Goal: Task Accomplishment & Management: Manage account settings

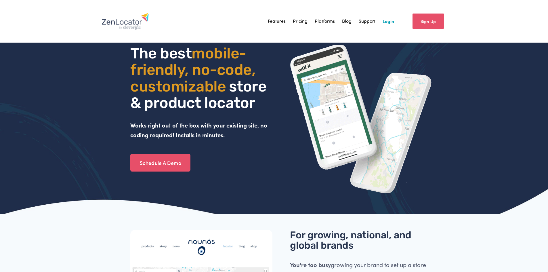
click at [386, 20] on link "Login" at bounding box center [389, 21] width 12 height 9
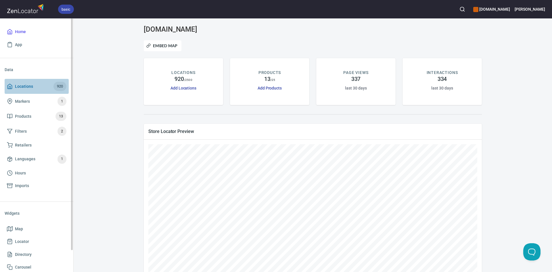
click at [30, 86] on span "Locations" at bounding box center [24, 86] width 18 height 7
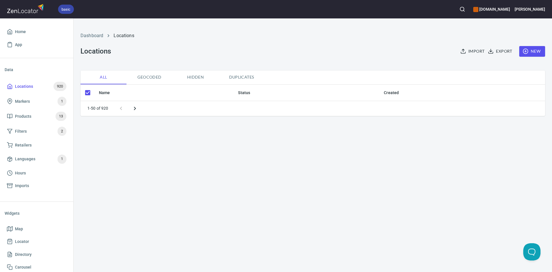
checkbox input "false"
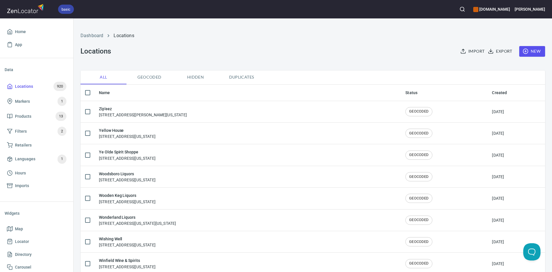
click at [309, 45] on div "Dashboard Locations Locations Import Export New" at bounding box center [313, 44] width 472 height 45
click at [24, 24] on ul "Home App" at bounding box center [37, 38] width 64 height 30
click at [24, 28] on span "Home" at bounding box center [20, 31] width 11 height 7
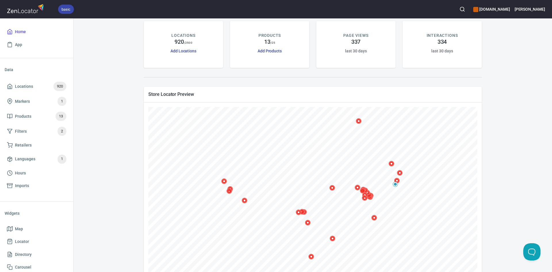
scroll to position [70, 0]
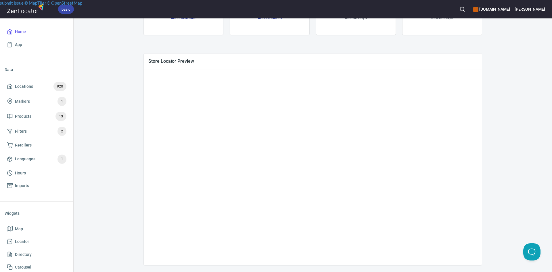
click at [297, 175] on icon at bounding box center [298, 173] width 3 height 3
click at [171, 254] on icon at bounding box center [171, 251] width 3 height 3
click at [215, 218] on icon at bounding box center [214, 215] width 5 height 5
click at [165, 185] on icon at bounding box center [164, 183] width 3 height 3
click at [144, 164] on icon at bounding box center [145, 162] width 3 height 3
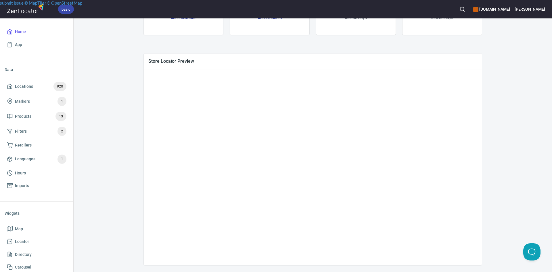
click at [151, 163] on icon at bounding box center [152, 160] width 3 height 3
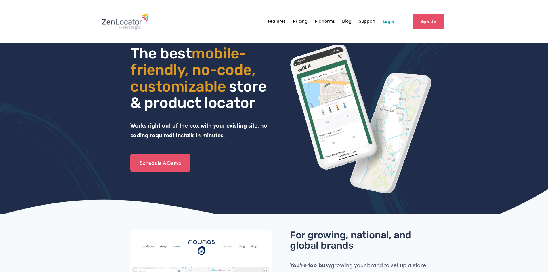
click at [391, 20] on link "Login" at bounding box center [389, 21] width 12 height 9
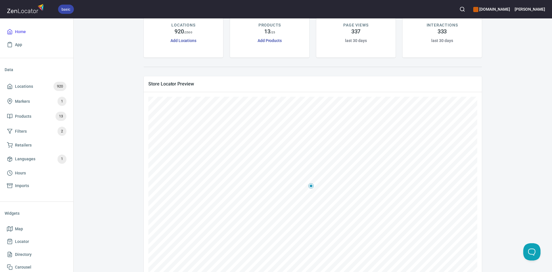
scroll to position [58, 0]
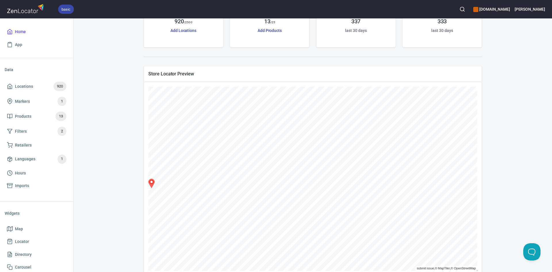
drag, startPoint x: 311, startPoint y: 83, endPoint x: 121, endPoint y: 129, distance: 195.7
click at [117, 129] on div "www.fordhamleedistillery.com Embed Map LOCATIONS 920 / 2500 Add Locations PRODU…" at bounding box center [313, 123] width 465 height 310
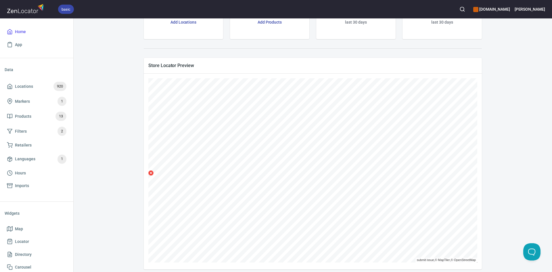
scroll to position [70, 0]
